Goal: Navigation & Orientation: Find specific page/section

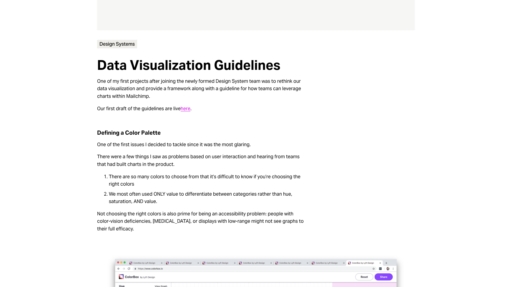
scroll to position [223, 0]
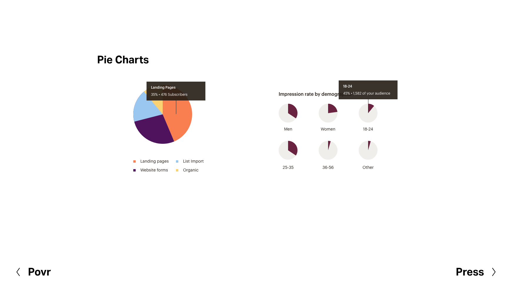
scroll to position [2298, 0]
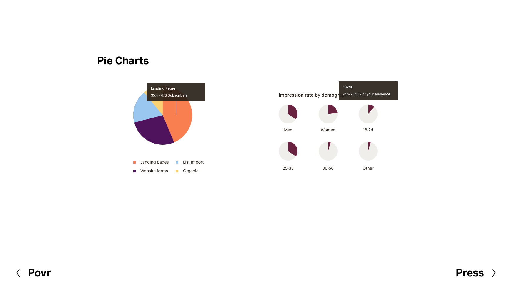
click at [39, 276] on h2 "Povr" at bounding box center [39, 272] width 23 height 10
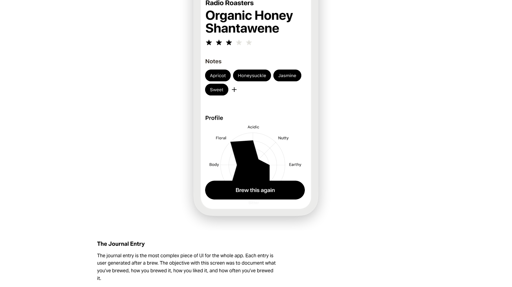
scroll to position [1186, 0]
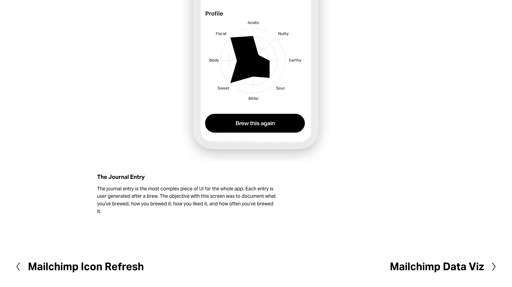
click at [476, 266] on h2 "Mailchimp Data Viz" at bounding box center [437, 266] width 94 height 10
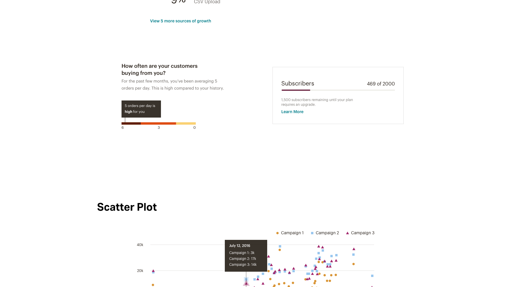
scroll to position [1990, 0]
